Goal: Transaction & Acquisition: Obtain resource

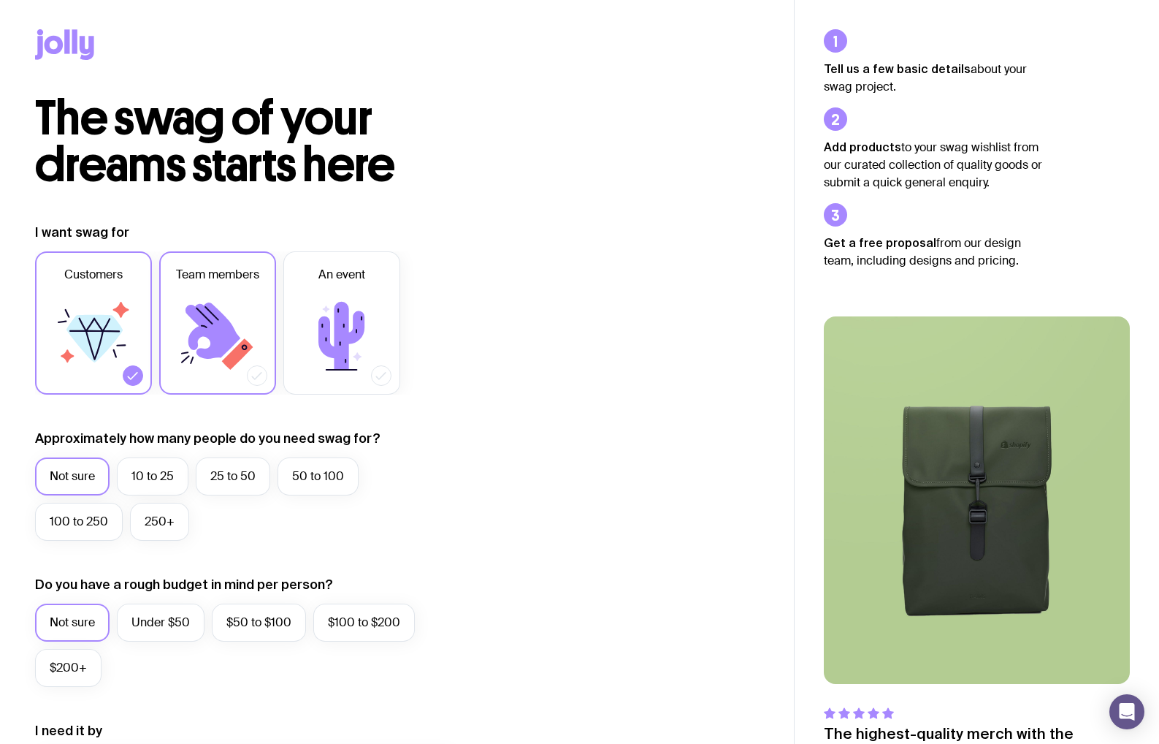
click at [216, 353] on icon at bounding box center [213, 330] width 55 height 56
click at [0, 0] on input "Team members" at bounding box center [0, 0] width 0 height 0
click at [137, 378] on icon at bounding box center [133, 375] width 15 height 15
click at [0, 0] on input "Customers" at bounding box center [0, 0] width 0 height 0
click at [160, 476] on label "10 to 25" at bounding box center [153, 476] width 72 height 38
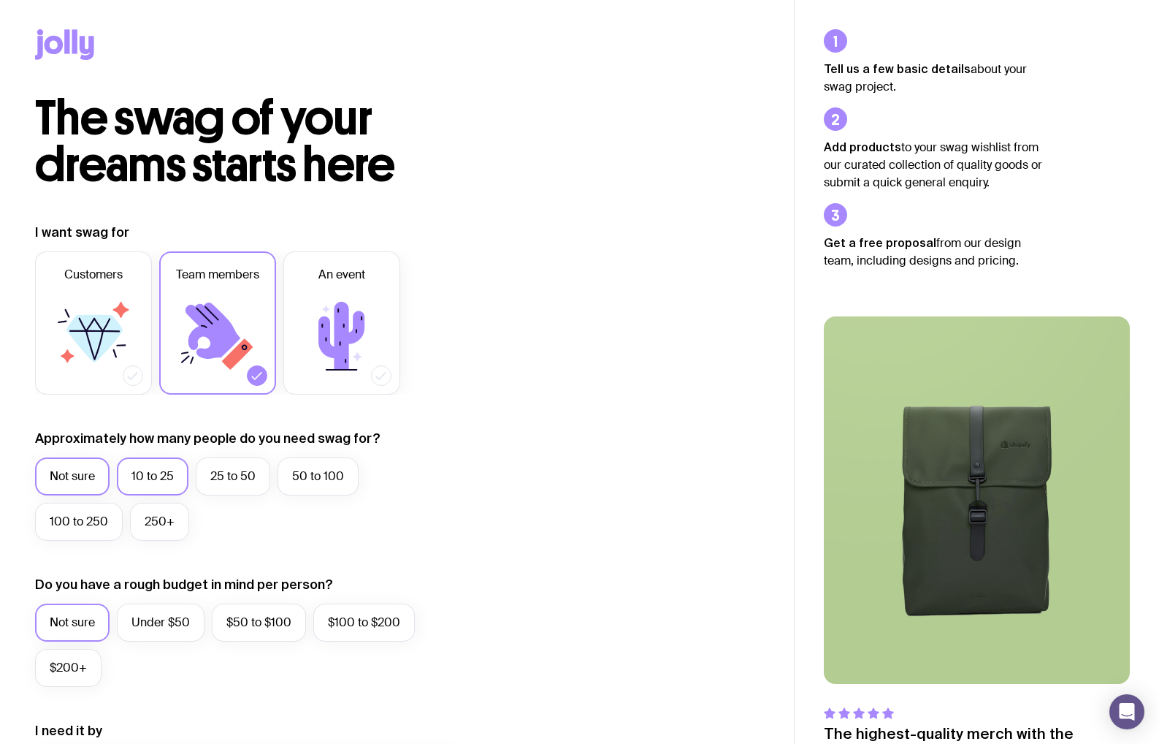
click at [0, 0] on input "10 to 25" at bounding box center [0, 0] width 0 height 0
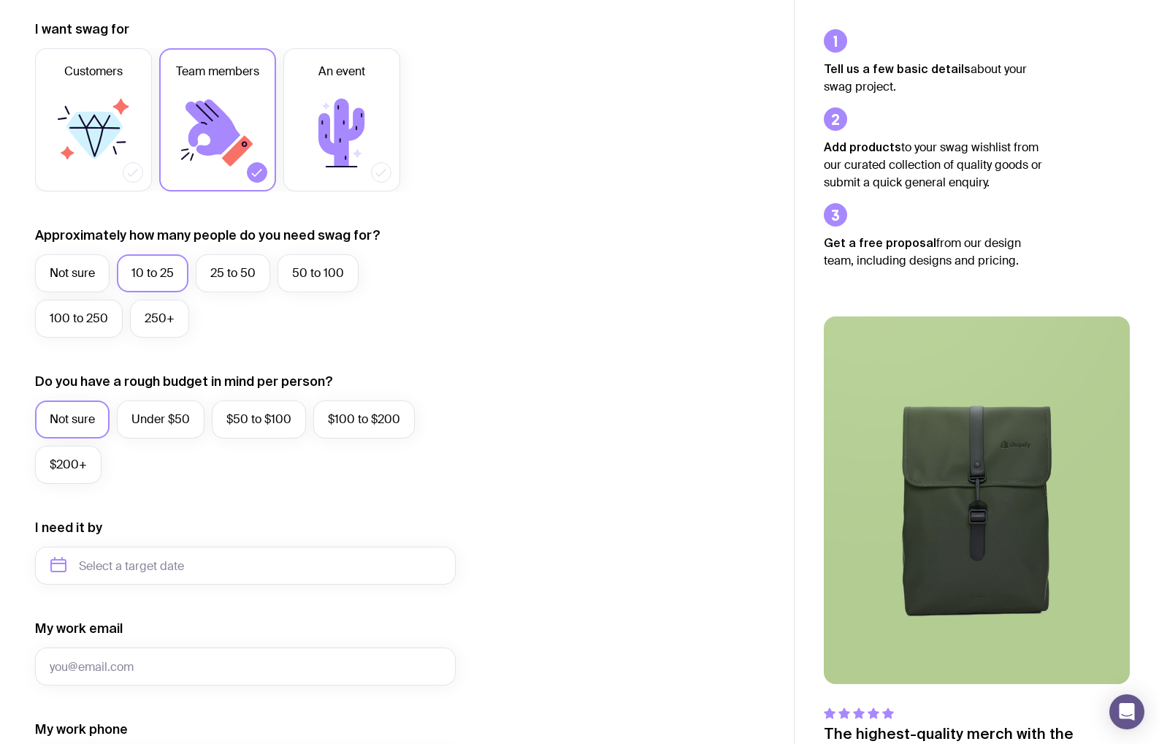
scroll to position [205, 0]
click at [175, 427] on label "Under $50" at bounding box center [161, 418] width 88 height 38
click at [0, 0] on input "Under $50" at bounding box center [0, 0] width 0 height 0
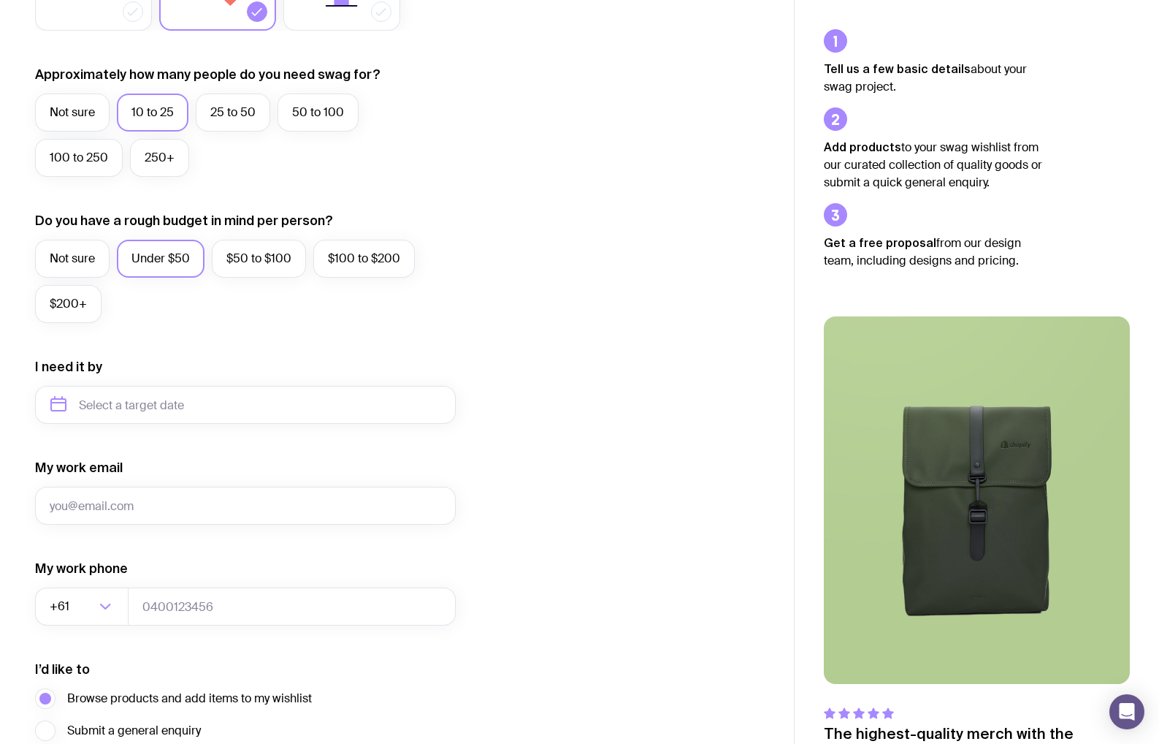
scroll to position [375, 0]
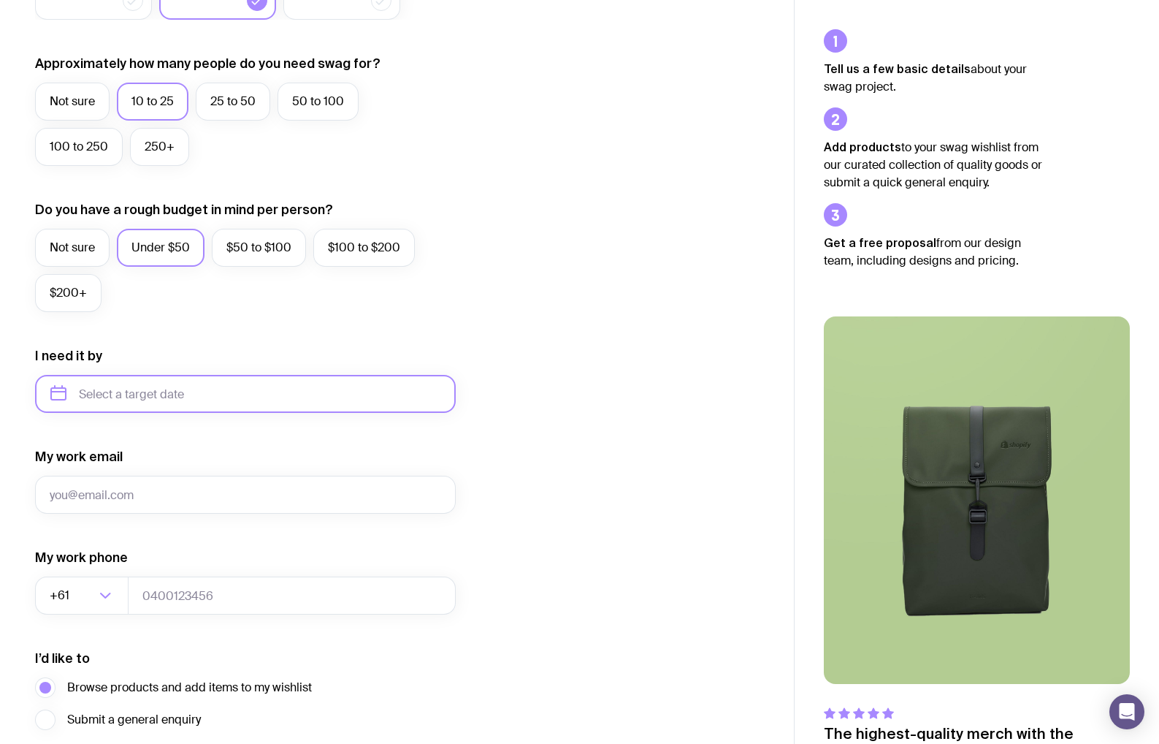
click at [169, 397] on input "text" at bounding box center [245, 394] width 421 height 38
click at [66, 571] on button "Oct" at bounding box center [68, 573] width 53 height 29
type input "October 2025"
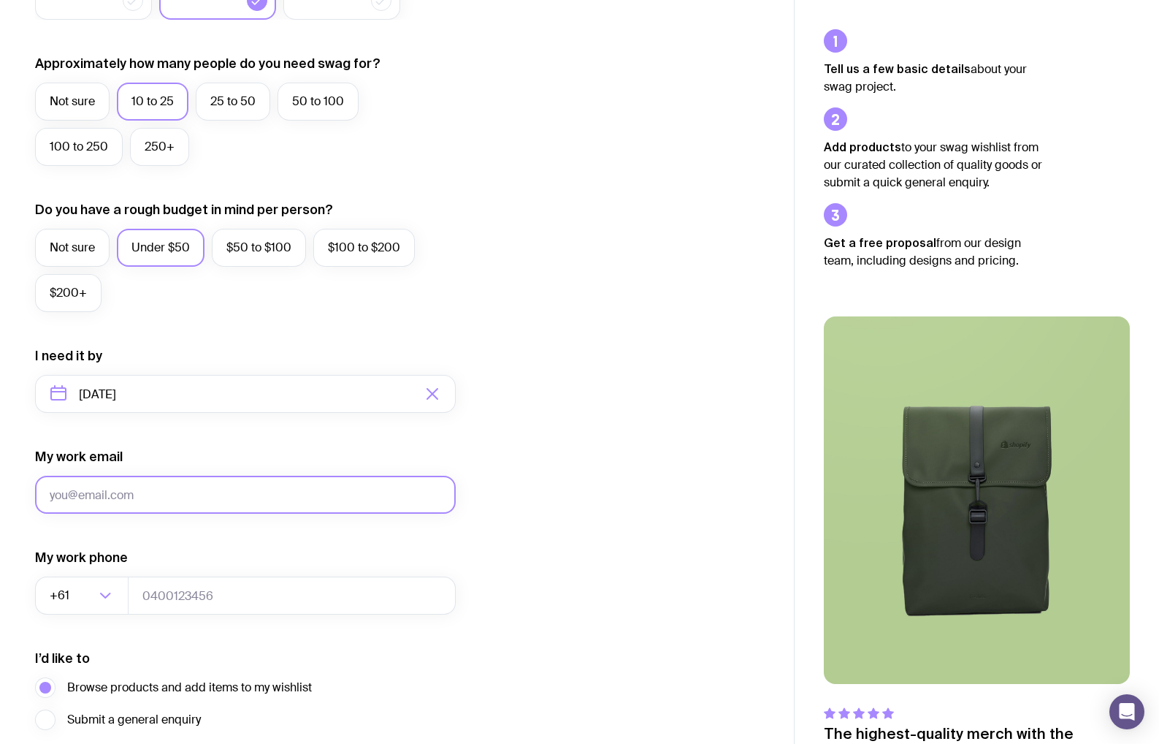
click at [175, 502] on input "My work email" at bounding box center [245, 495] width 421 height 38
type input "salfalk@hotmail.com"
type input "0417350619"
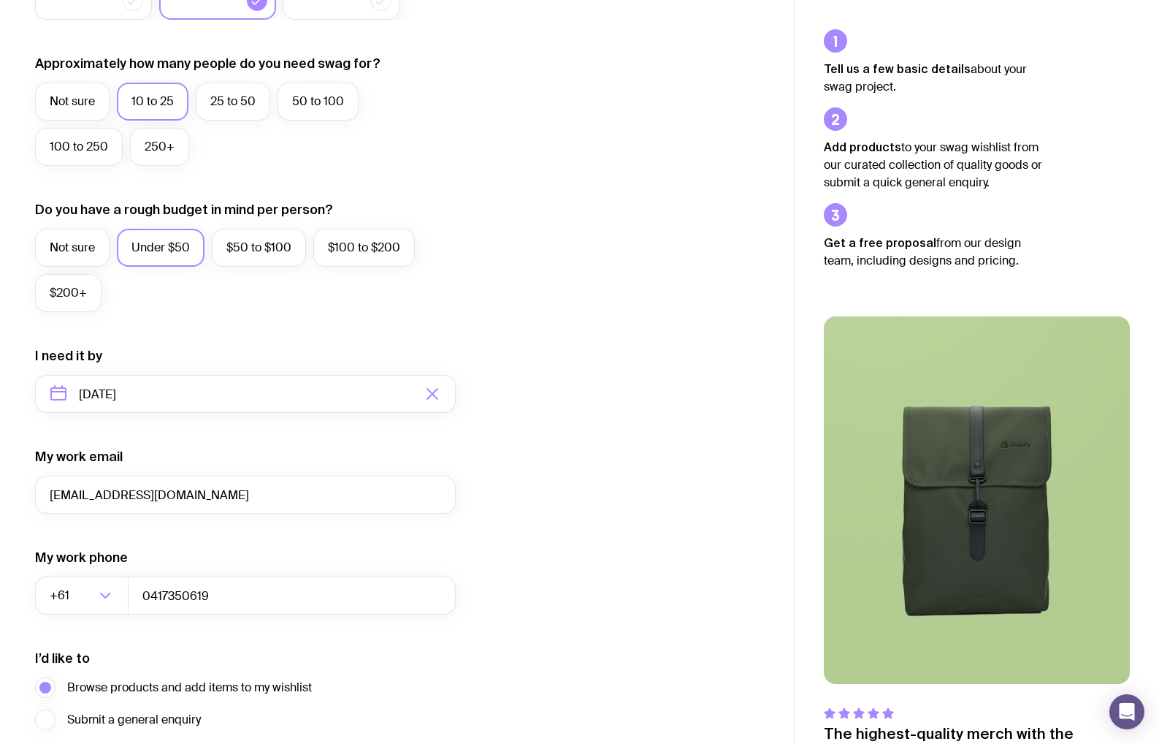
click at [232, 535] on form "I want swag for Customers Team members An event Approximately how many people d…" at bounding box center [245, 326] width 421 height 954
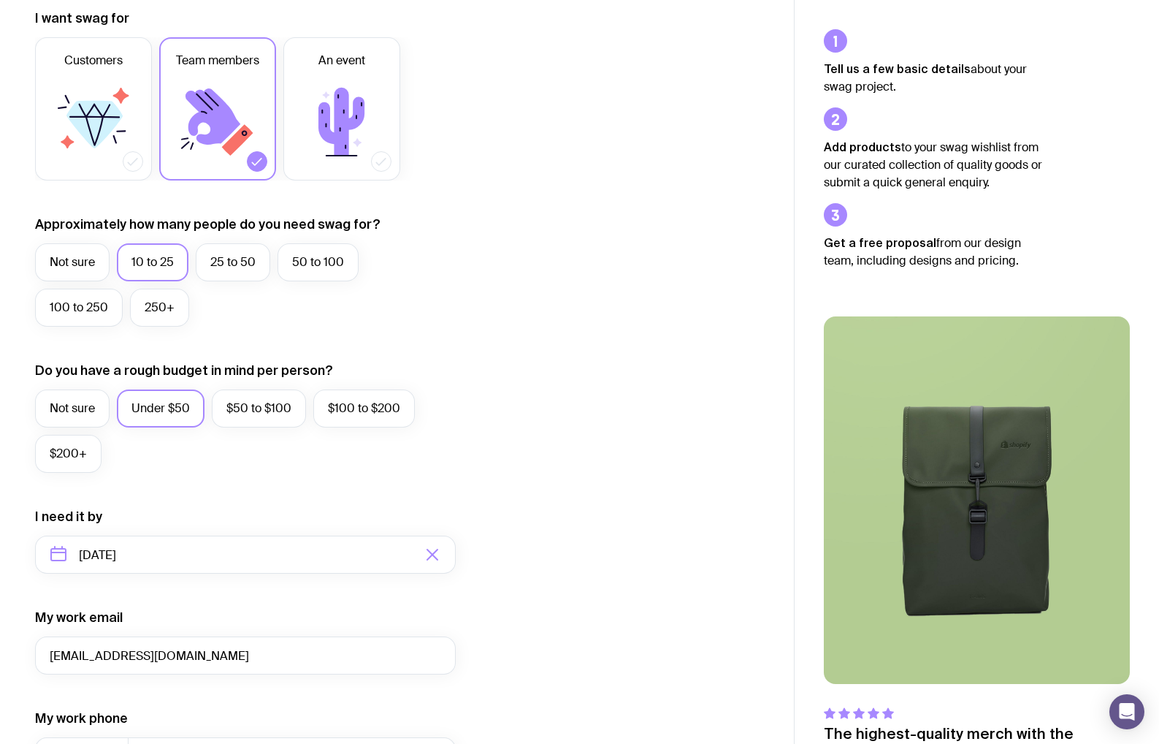
scroll to position [0, 0]
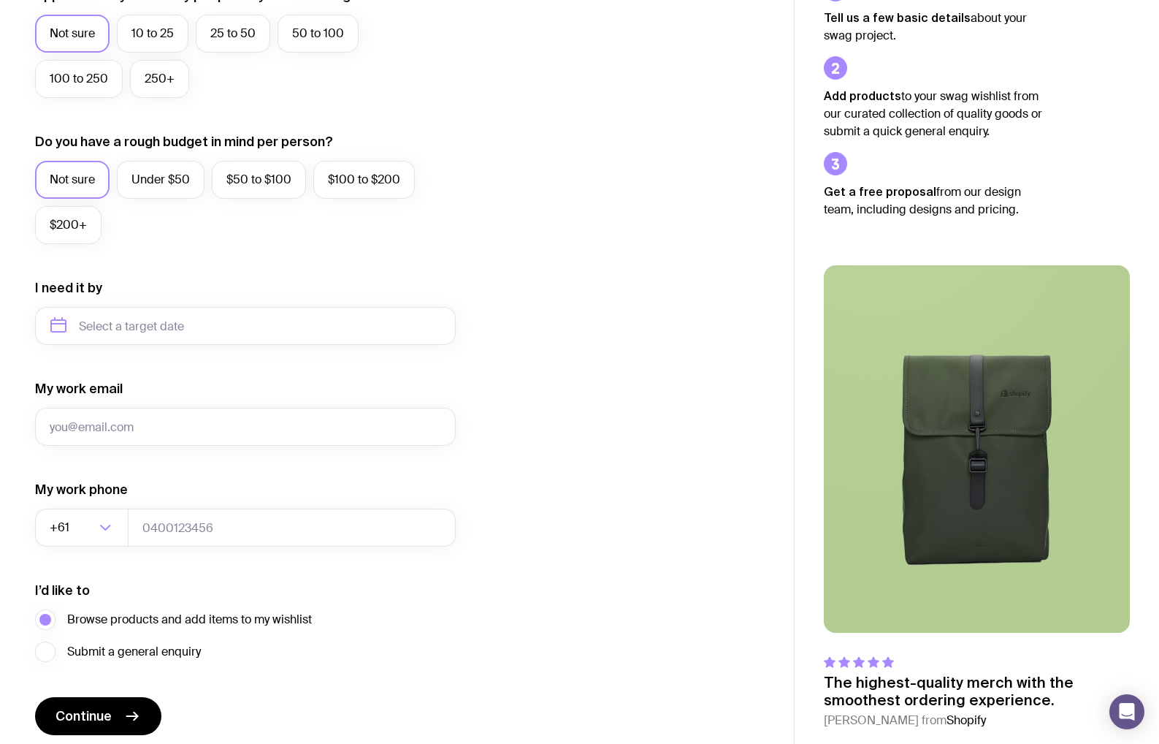
scroll to position [498, 0]
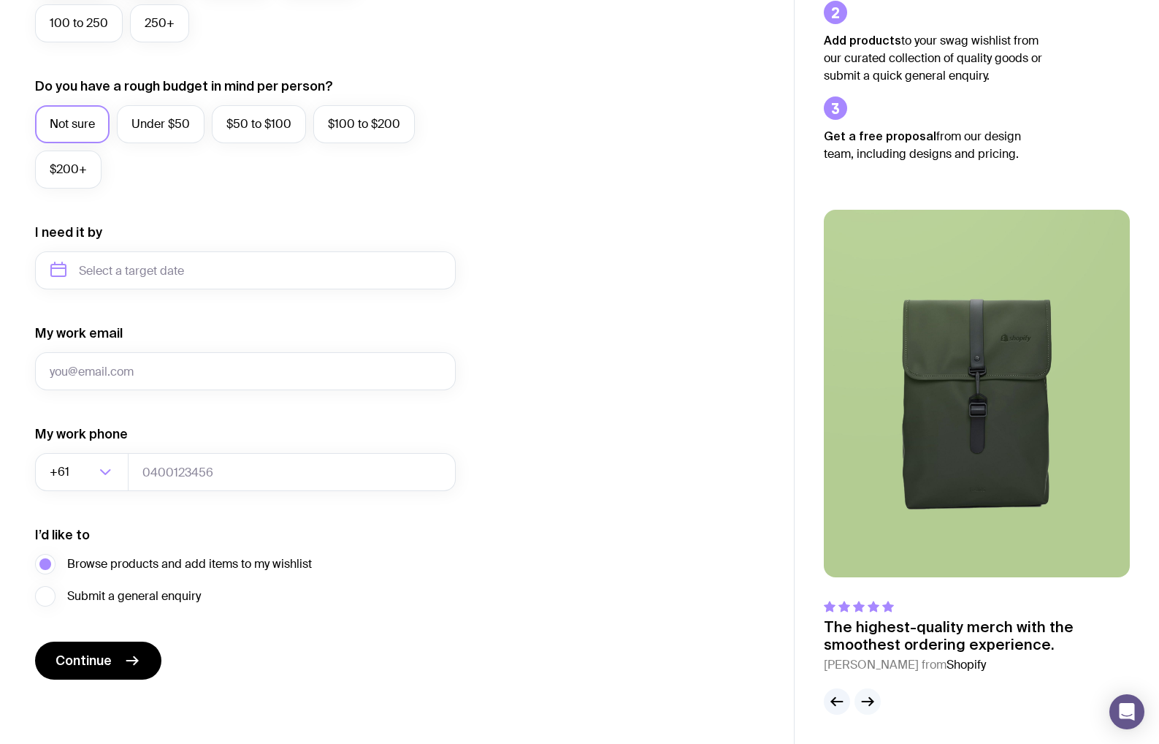
click at [874, 704] on icon "button" at bounding box center [868, 702] width 18 height 18
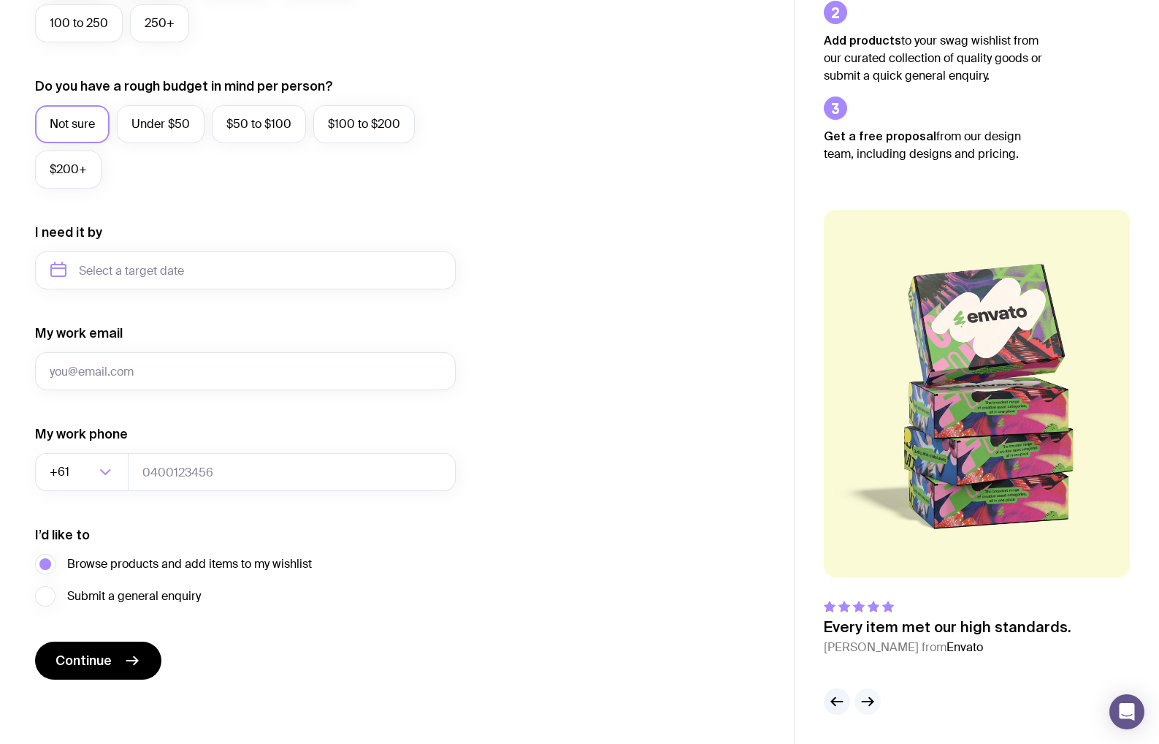
click at [872, 697] on icon "button" at bounding box center [868, 702] width 18 height 18
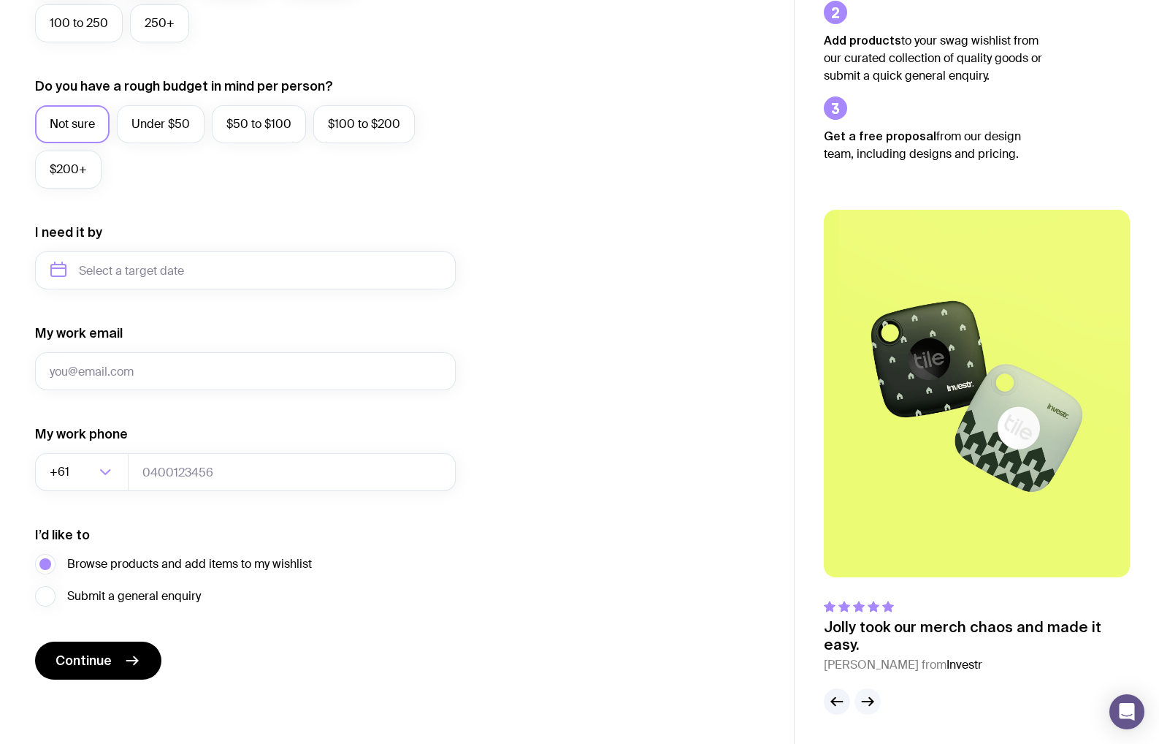
click at [872, 697] on icon "button" at bounding box center [868, 702] width 18 height 18
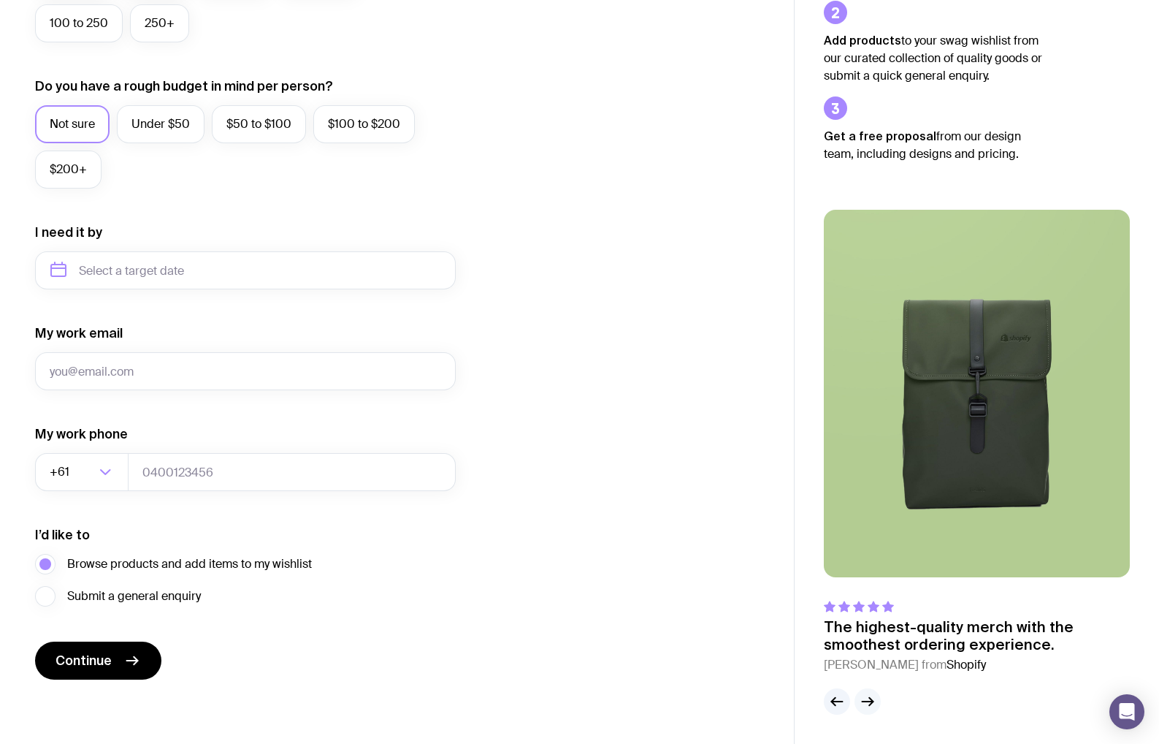
click at [872, 697] on icon "button" at bounding box center [868, 702] width 18 height 18
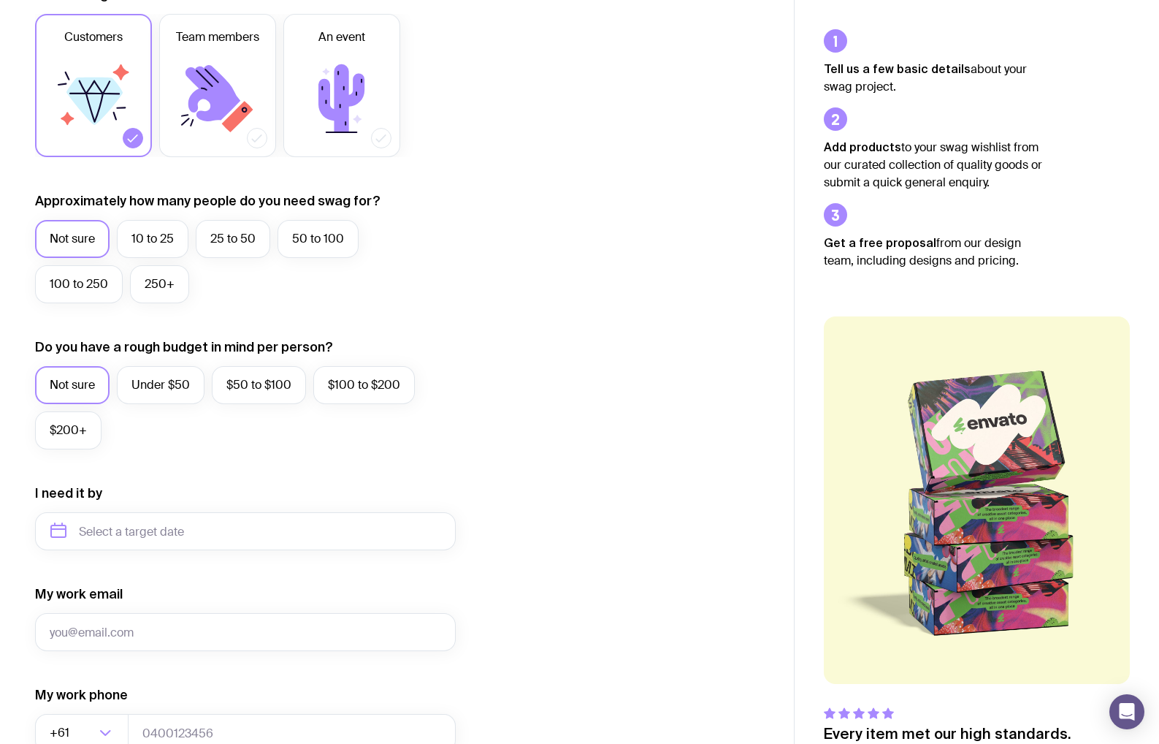
scroll to position [0, 0]
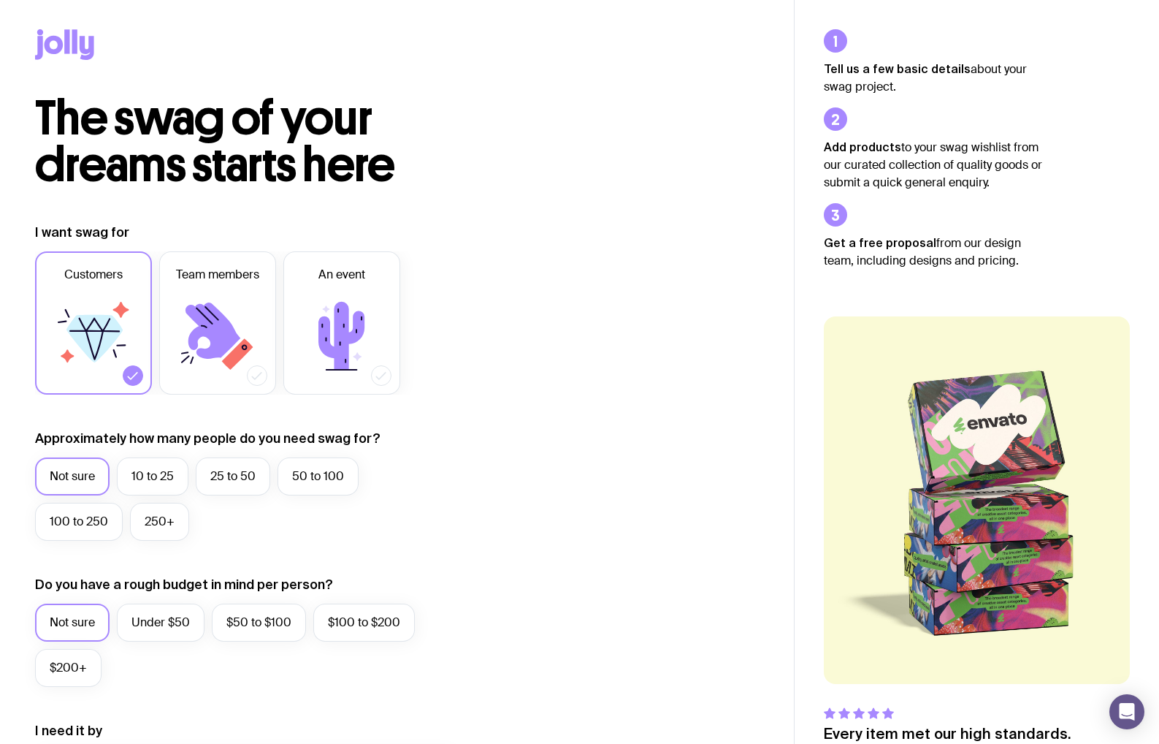
click at [45, 39] on icon at bounding box center [64, 44] width 59 height 31
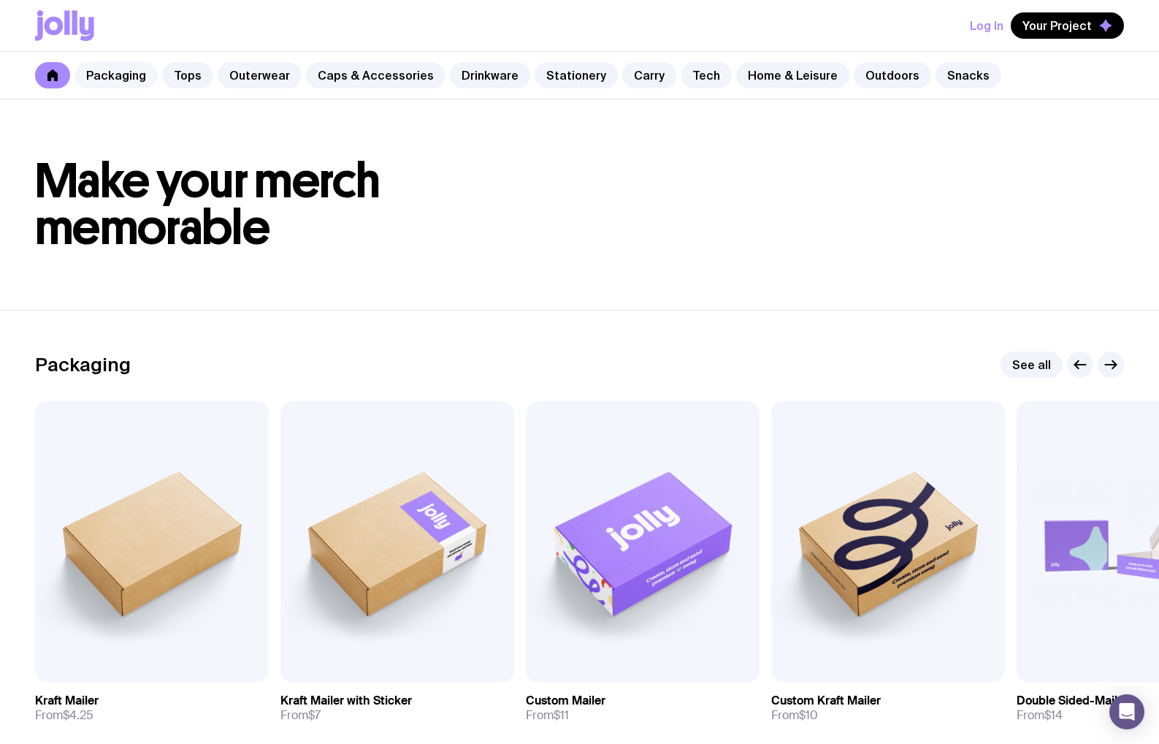
click at [122, 77] on link "Packaging" at bounding box center [116, 75] width 83 height 26
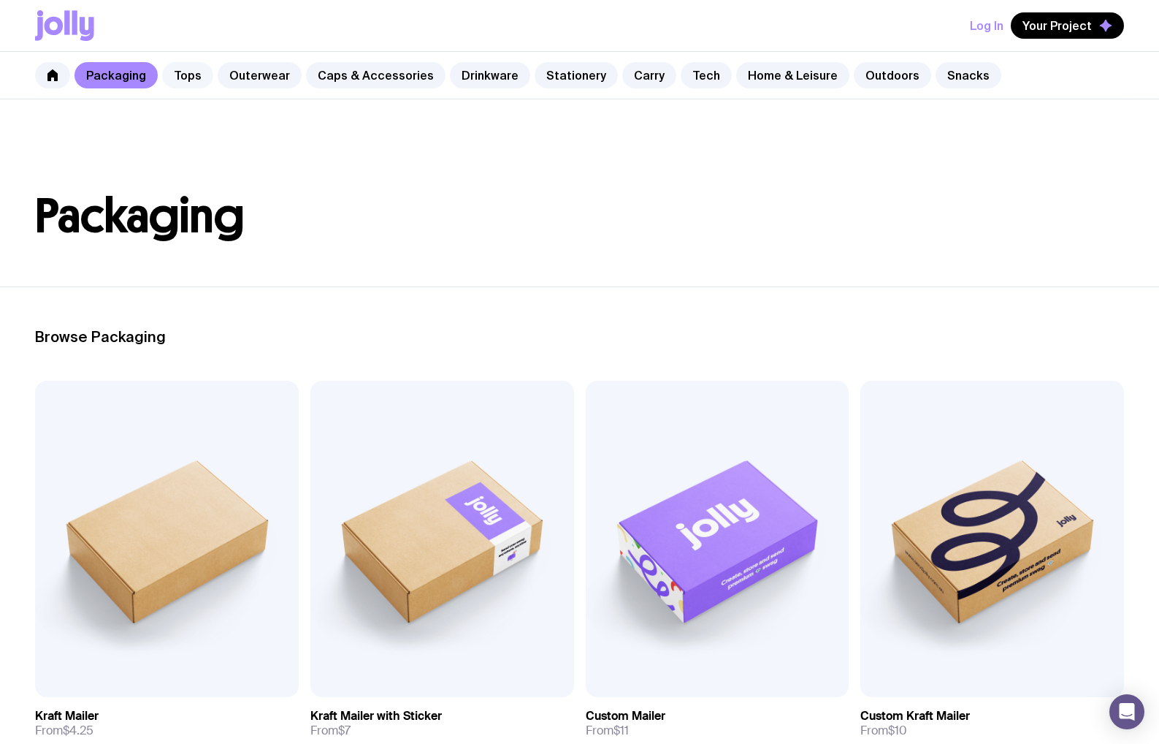
click at [183, 71] on link "Tops" at bounding box center [187, 75] width 51 height 26
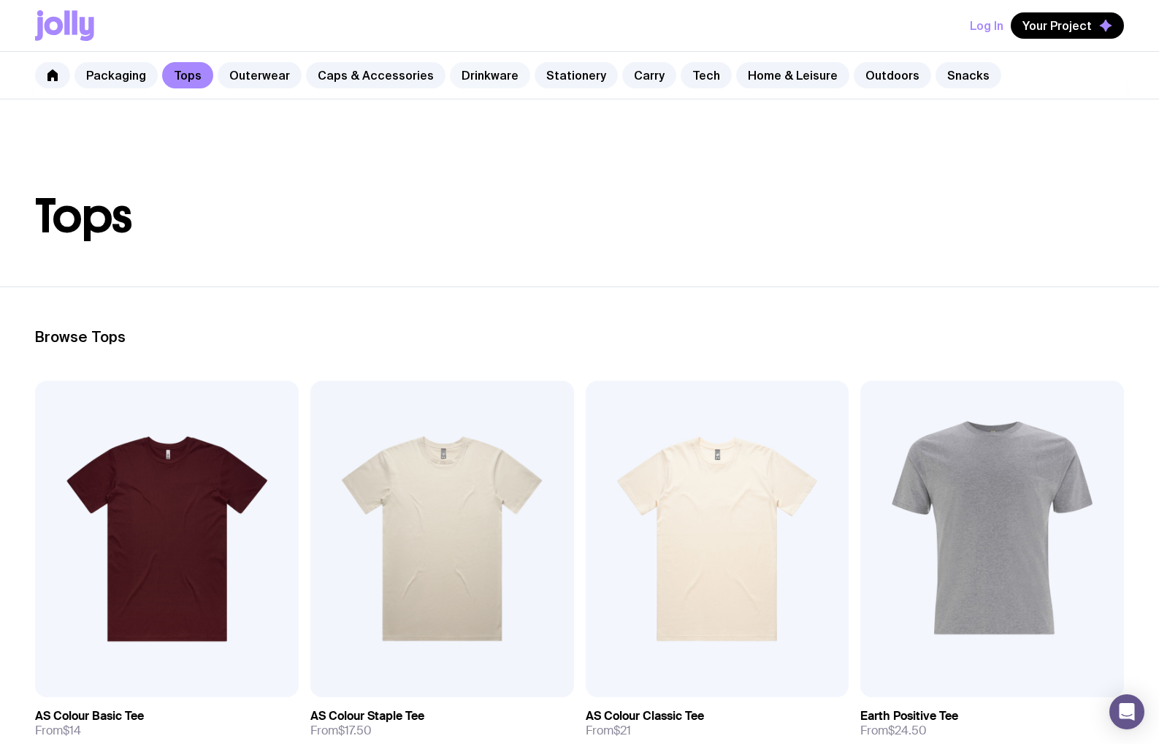
click at [486, 75] on link "Drinkware" at bounding box center [490, 75] width 80 height 26
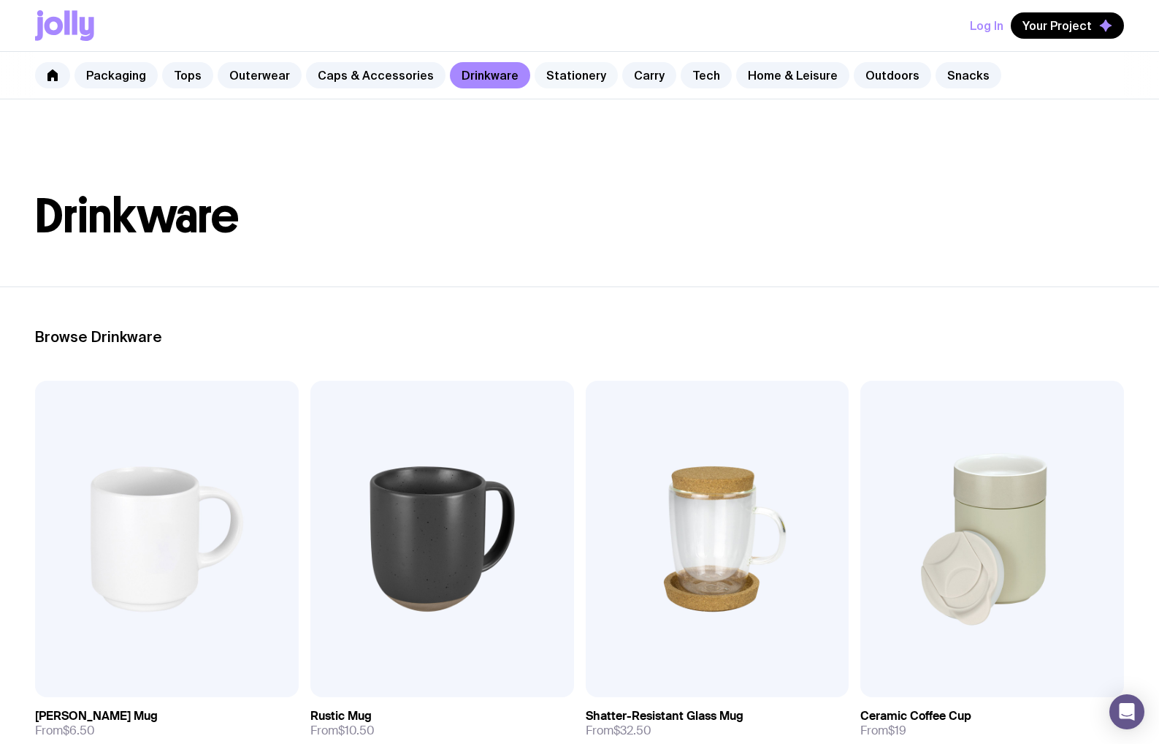
click at [540, 73] on link "Stationery" at bounding box center [576, 75] width 83 height 26
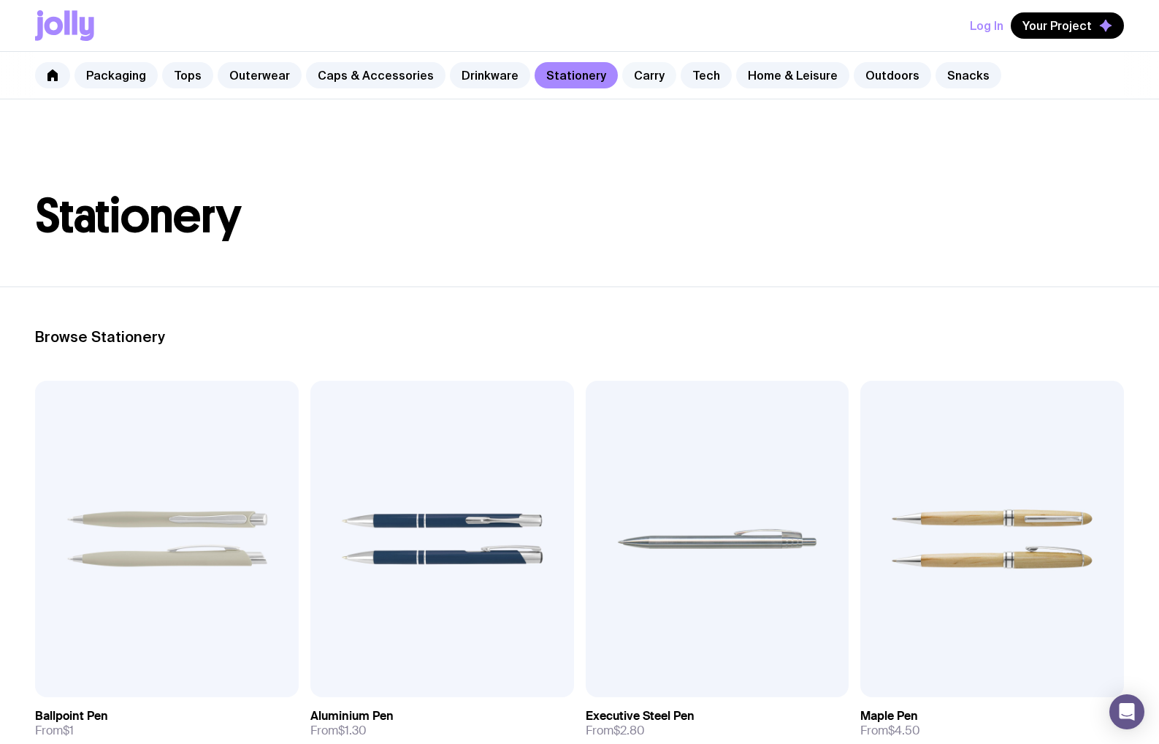
click at [630, 83] on link "Carry" at bounding box center [649, 75] width 54 height 26
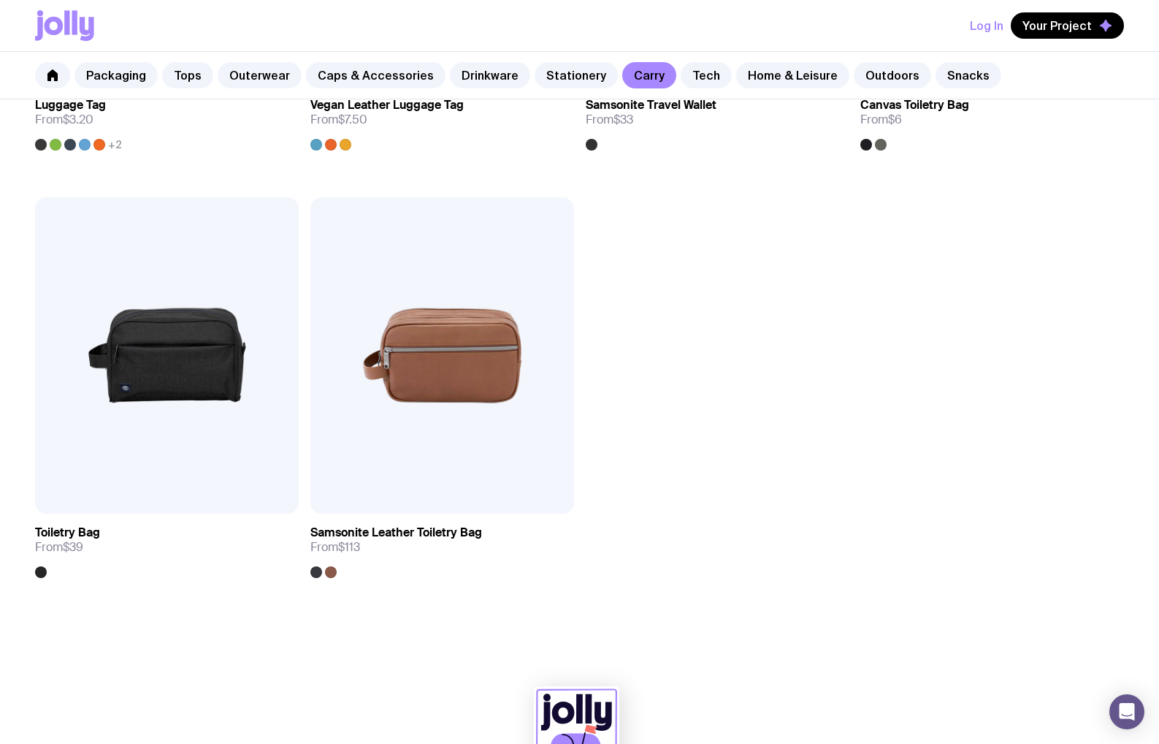
scroll to position [3603, 0]
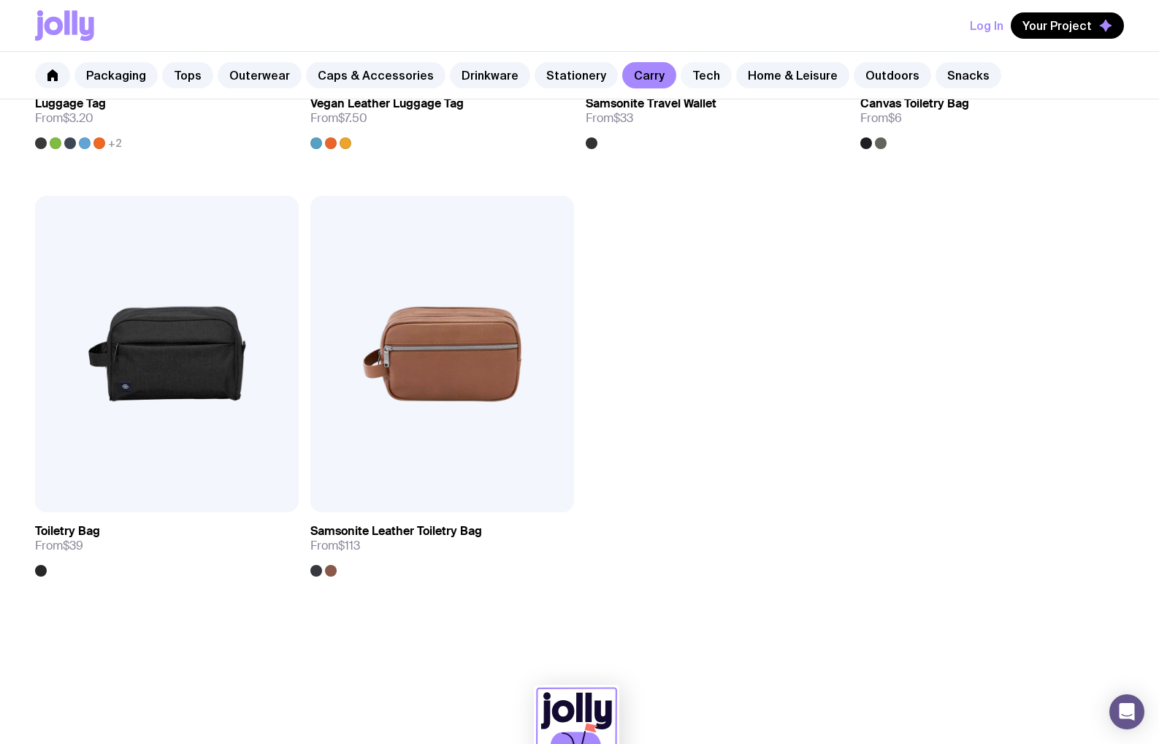
click at [688, 74] on link "Tech" at bounding box center [706, 75] width 51 height 26
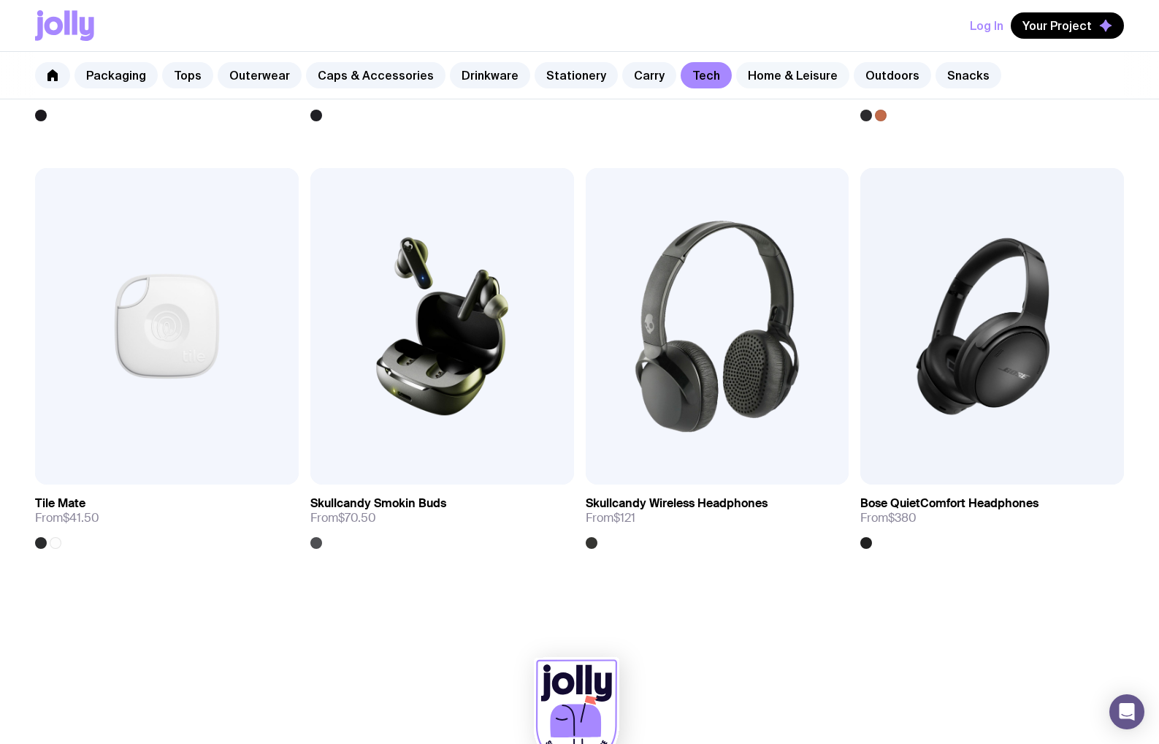
scroll to position [2777, 0]
click at [765, 73] on link "Home & Leisure" at bounding box center [792, 75] width 113 height 26
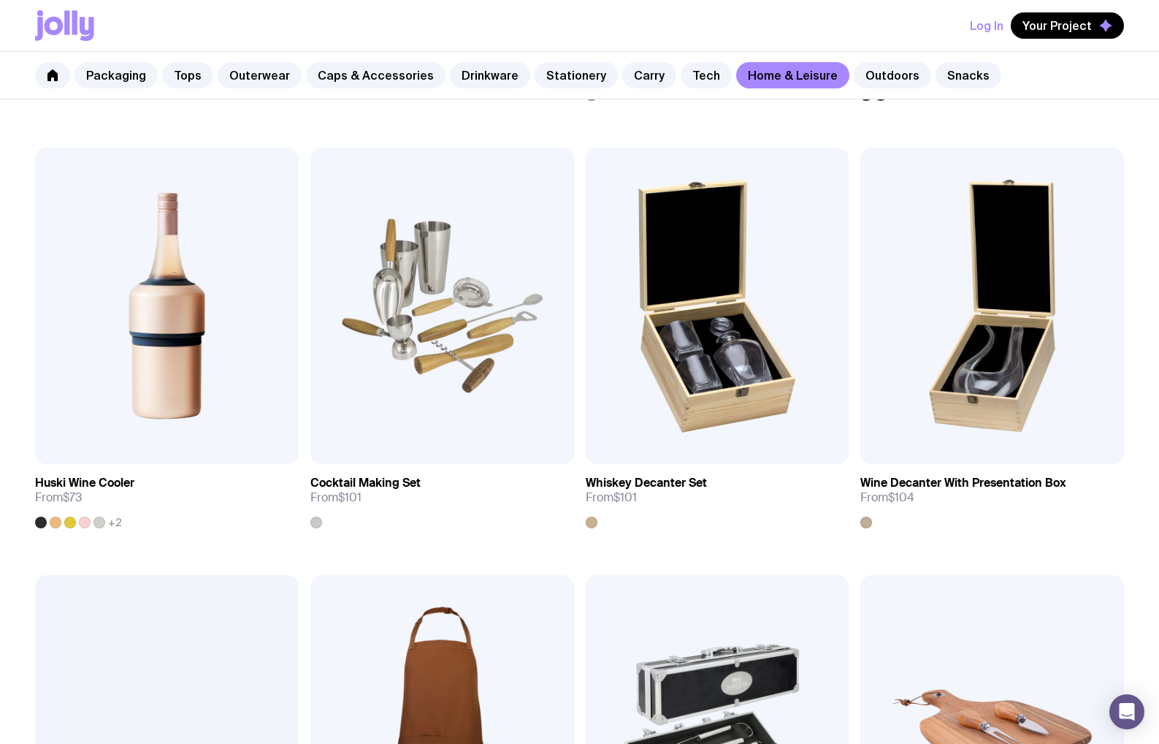
scroll to position [416, 0]
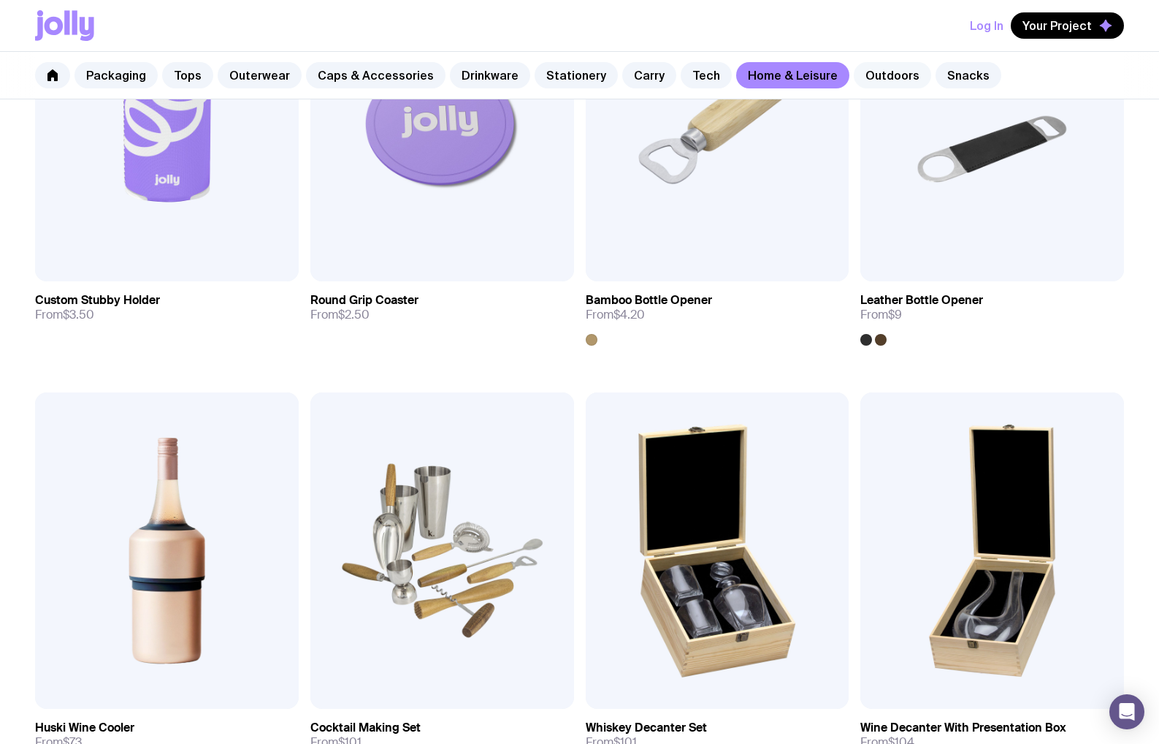
click at [872, 77] on link "Outdoors" at bounding box center [892, 75] width 77 height 26
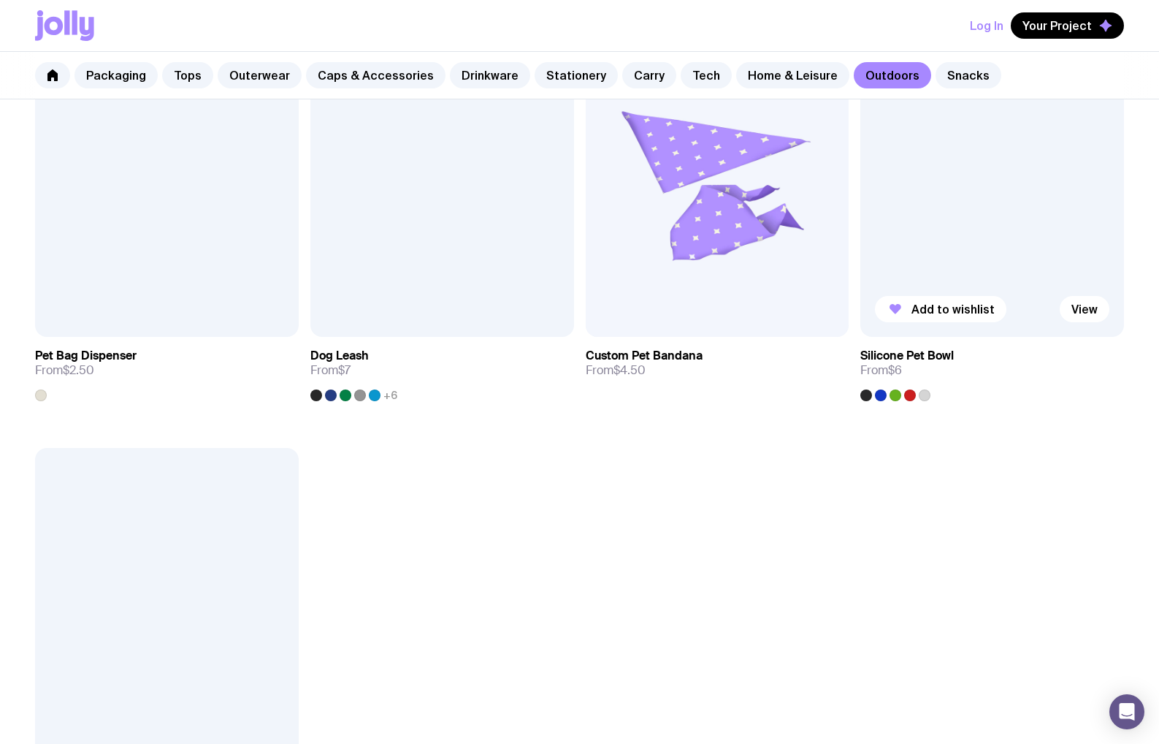
scroll to position [2070, 0]
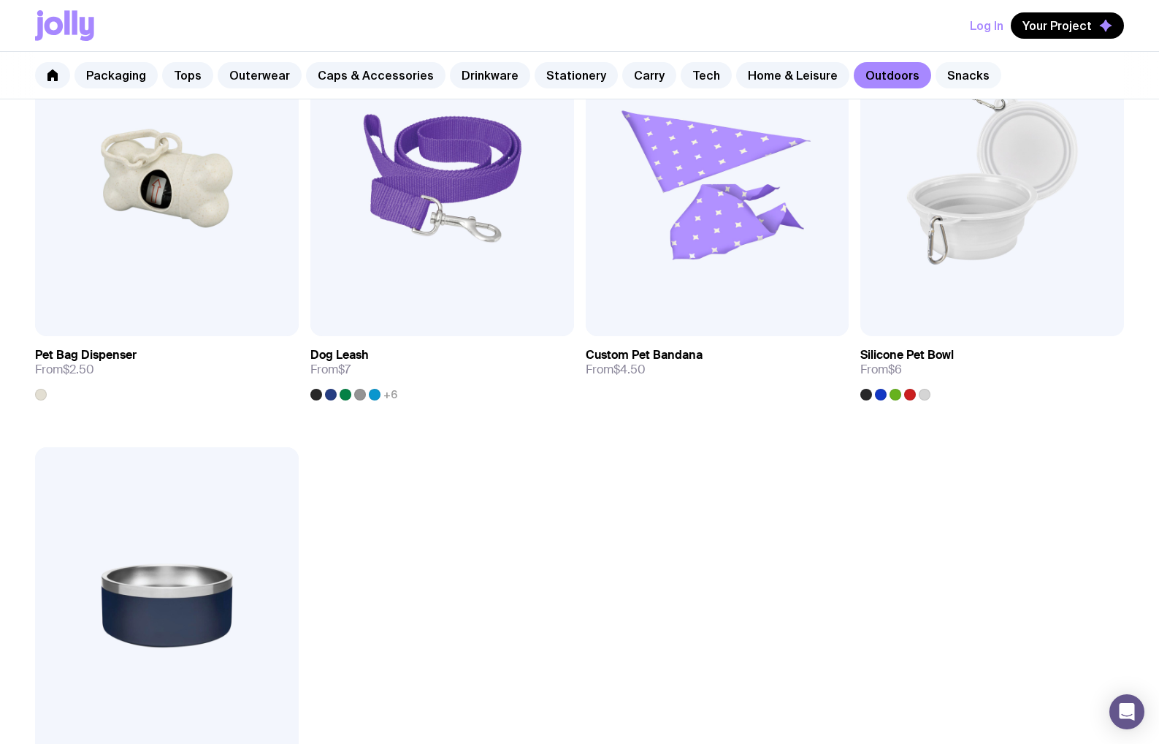
click at [936, 73] on link "Snacks" at bounding box center [969, 75] width 66 height 26
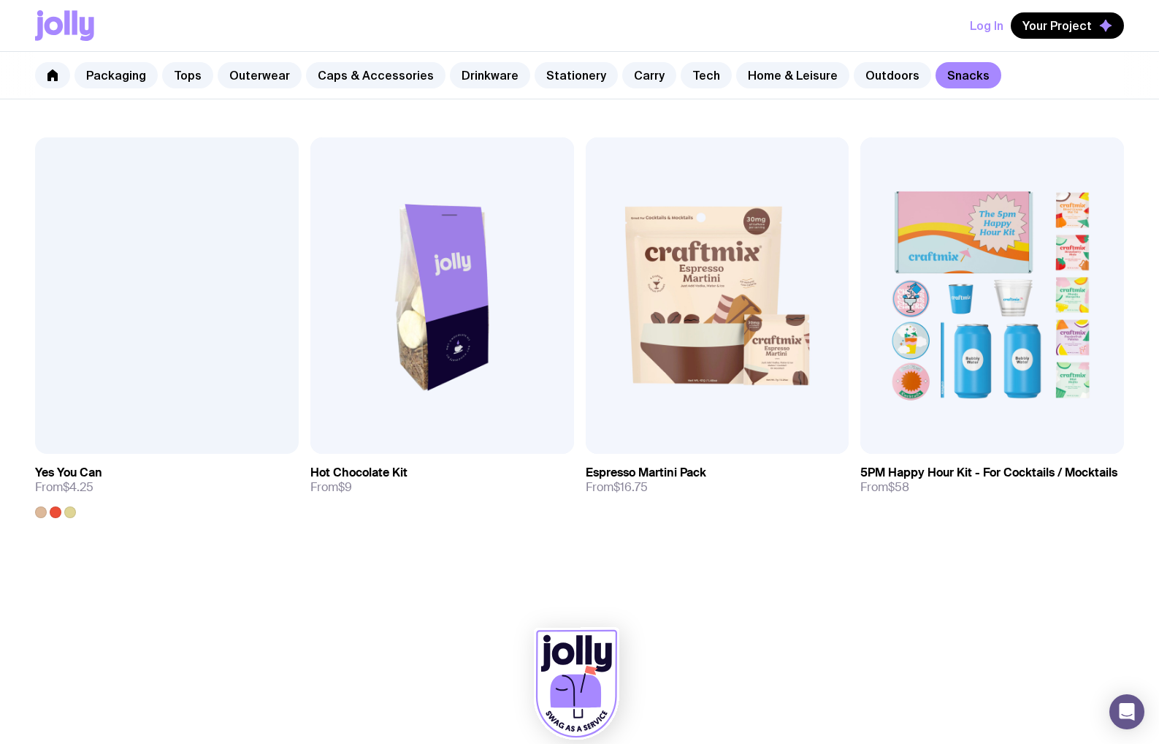
scroll to position [1120, 0]
